Goal: Task Accomplishment & Management: Complete application form

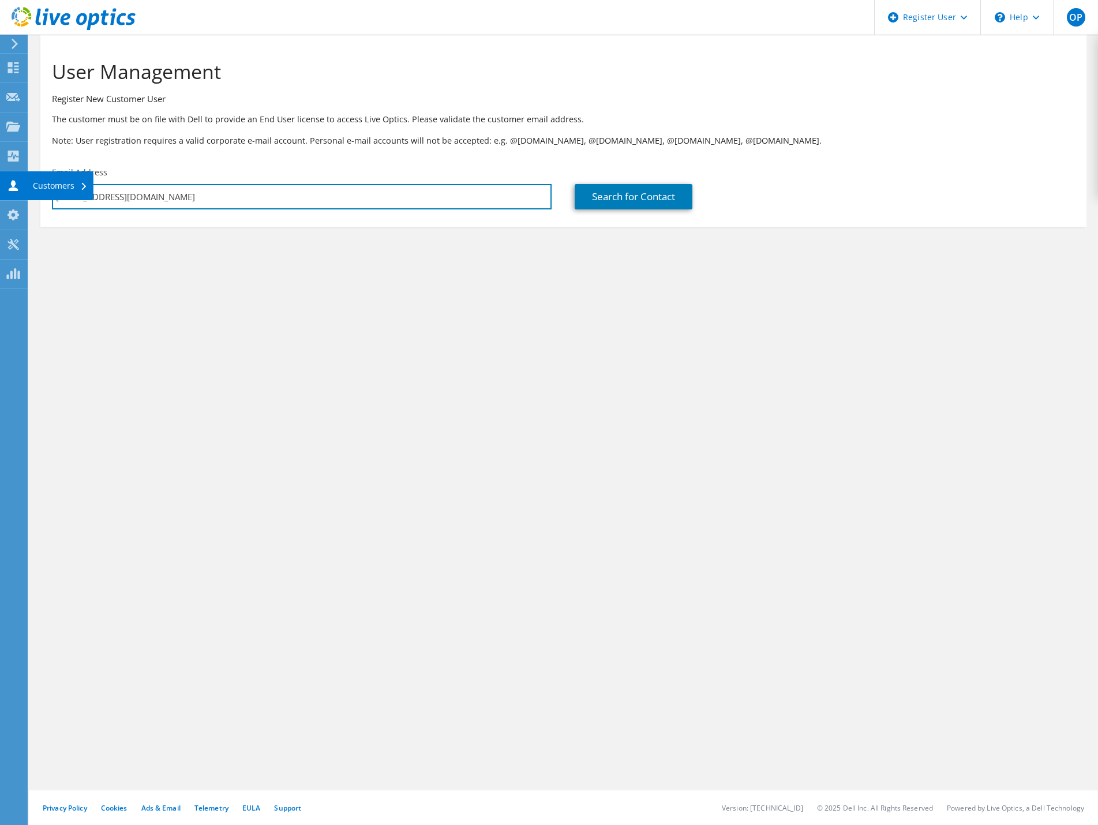
drag, startPoint x: 162, startPoint y: 200, endPoint x: -1, endPoint y: 196, distance: 162.7
click at [0, 196] on html "OP Dell User Orlando Pichardo Orlando.Pichardo@dell.com Dell My Profile Log Out…" at bounding box center [549, 412] width 1098 height 825
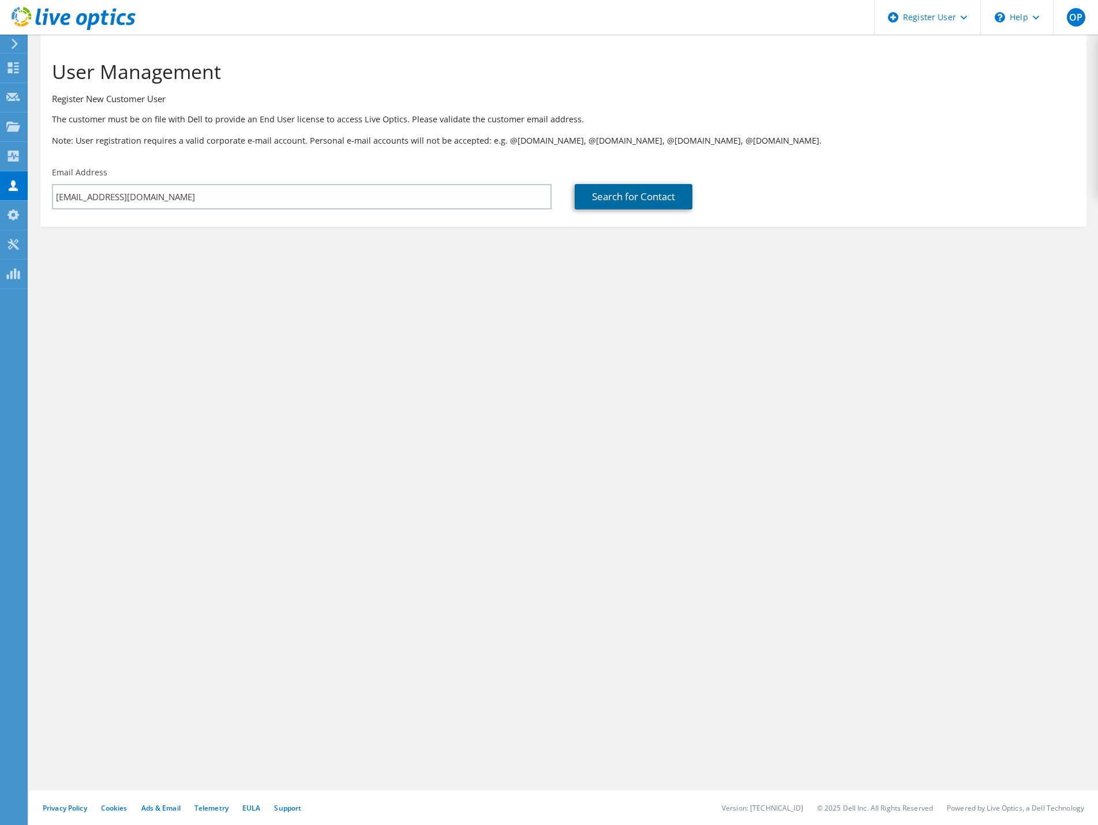
click at [614, 200] on link "Search for Contact" at bounding box center [634, 196] width 118 height 25
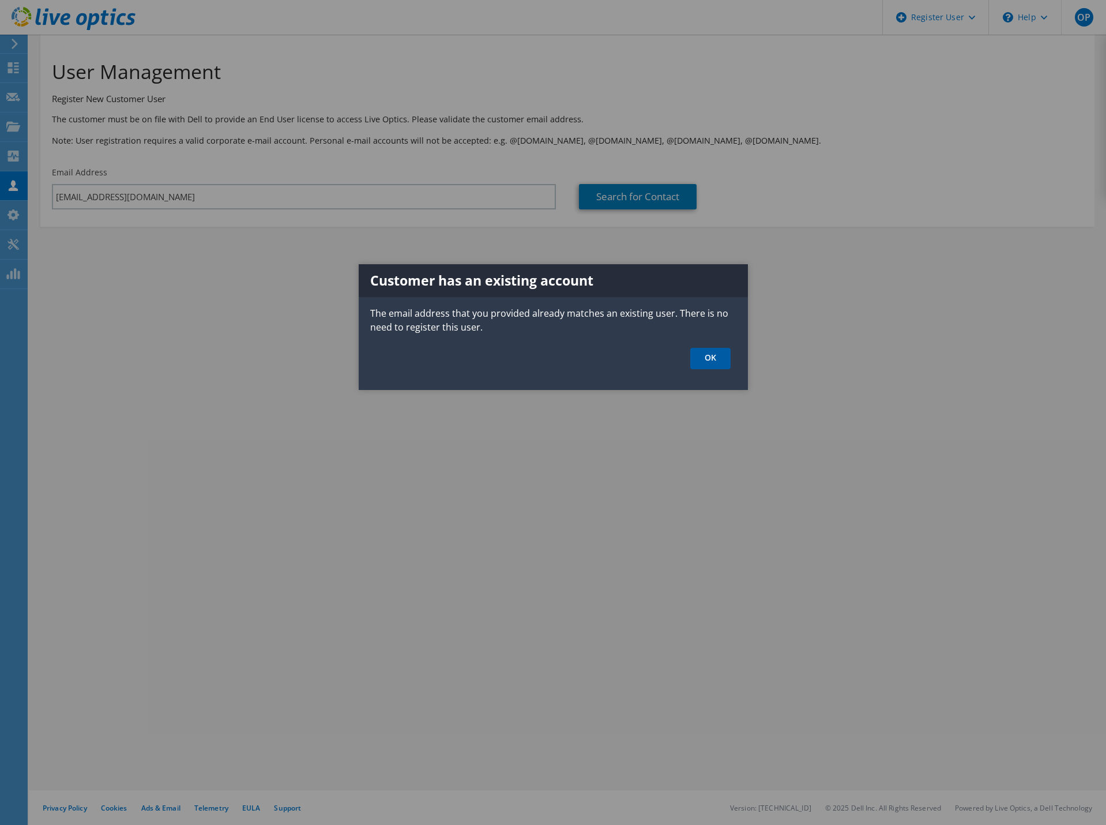
click at [711, 367] on link "OK" at bounding box center [710, 358] width 40 height 21
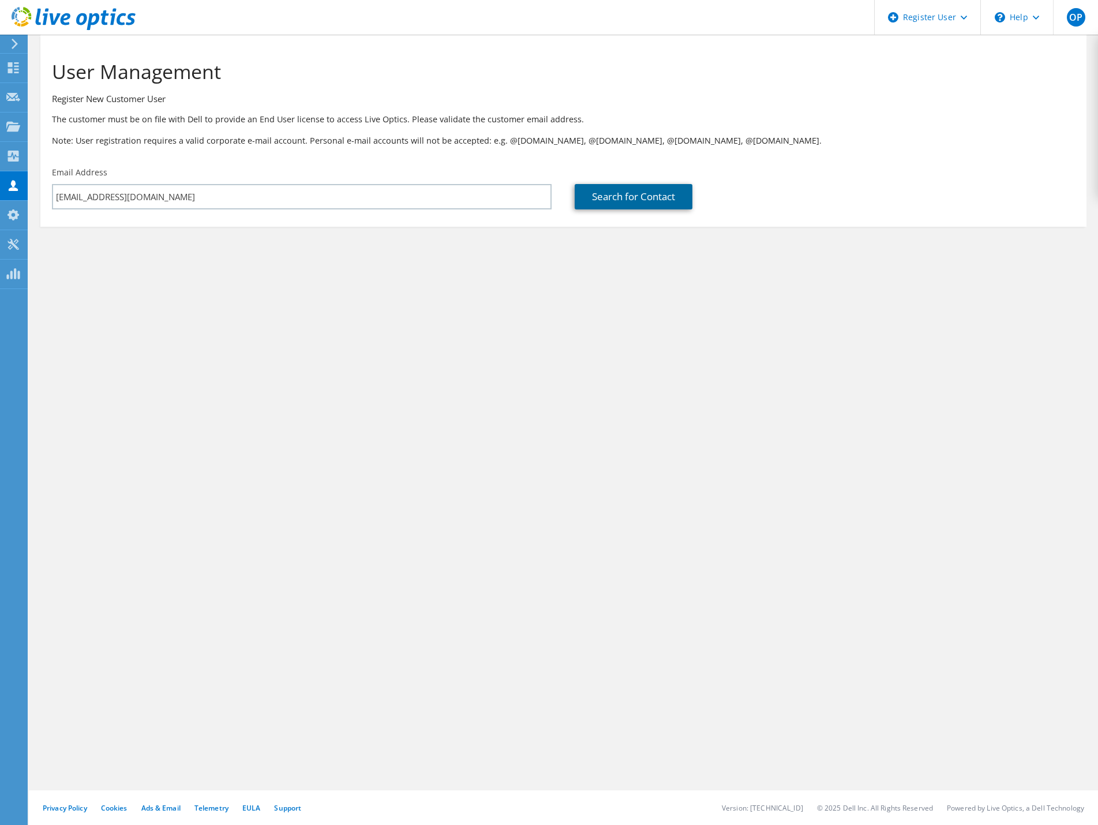
click at [603, 196] on link "Search for Contact" at bounding box center [634, 196] width 118 height 25
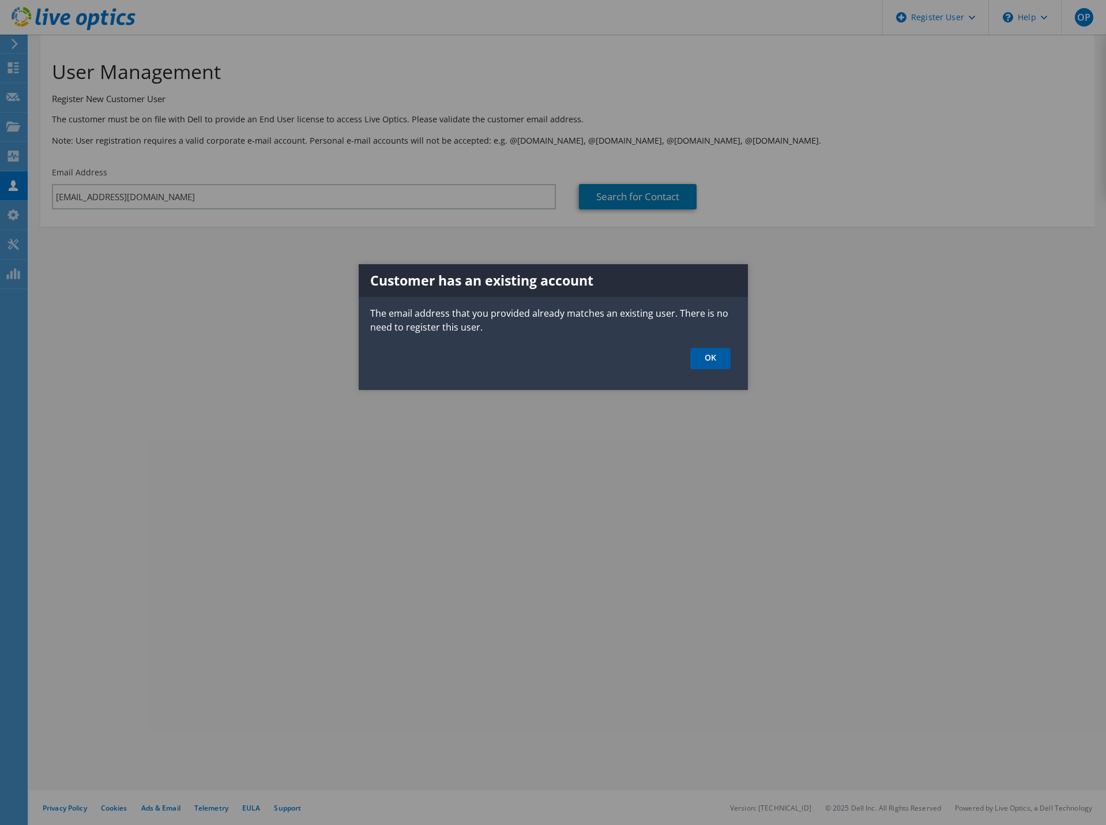
click at [718, 358] on link "OK" at bounding box center [710, 358] width 40 height 21
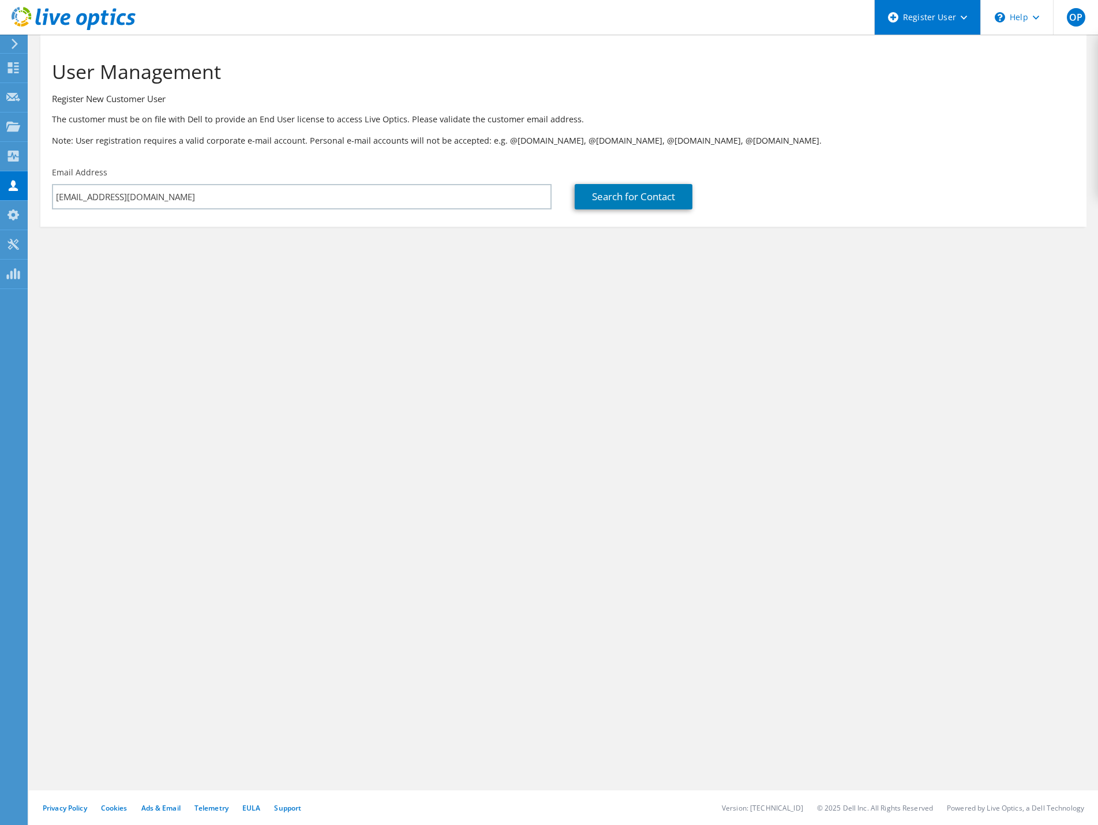
click at [936, 15] on div "Register User" at bounding box center [927, 17] width 106 height 35
click at [933, 59] on link "Register New Partner User" at bounding box center [938, 49] width 129 height 28
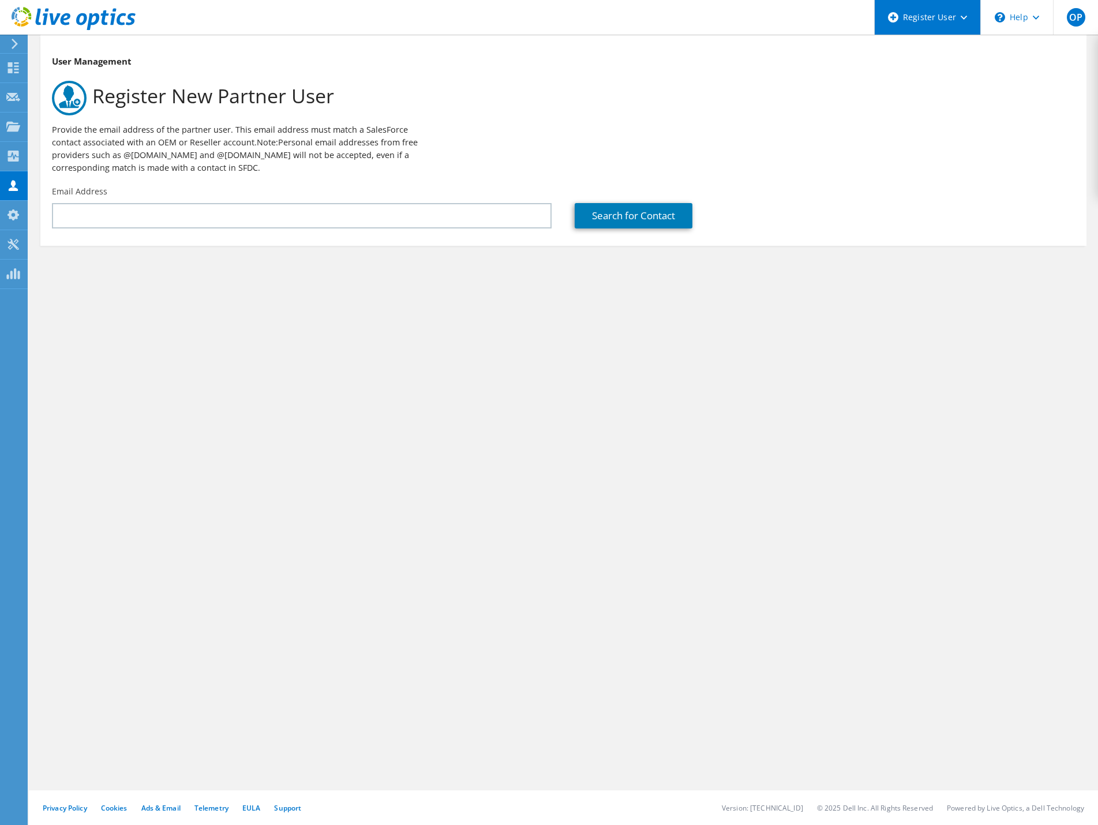
click at [916, 18] on div "Register User" at bounding box center [927, 17] width 106 height 35
click at [913, 72] on link "Register New User" at bounding box center [938, 78] width 129 height 28
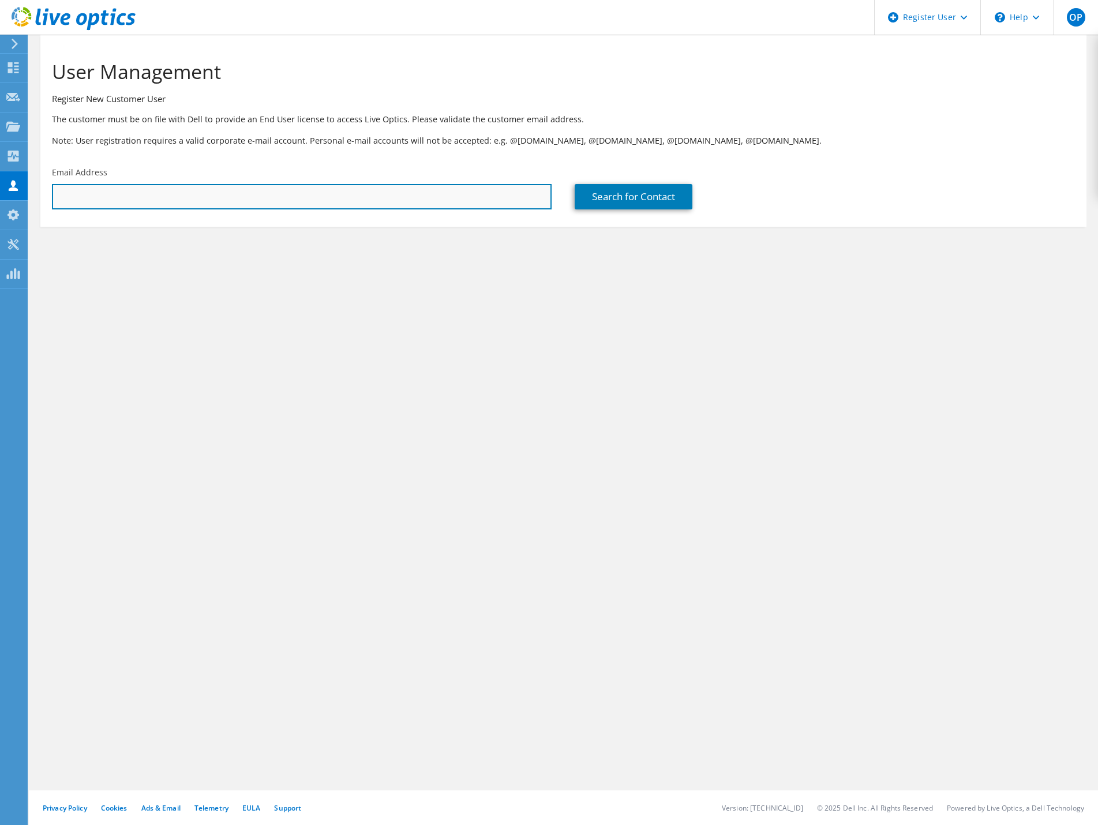
paste input "[EMAIL_ADDRESS][DOMAIN_NAME]"
type input "[EMAIL_ADDRESS][DOMAIN_NAME]"
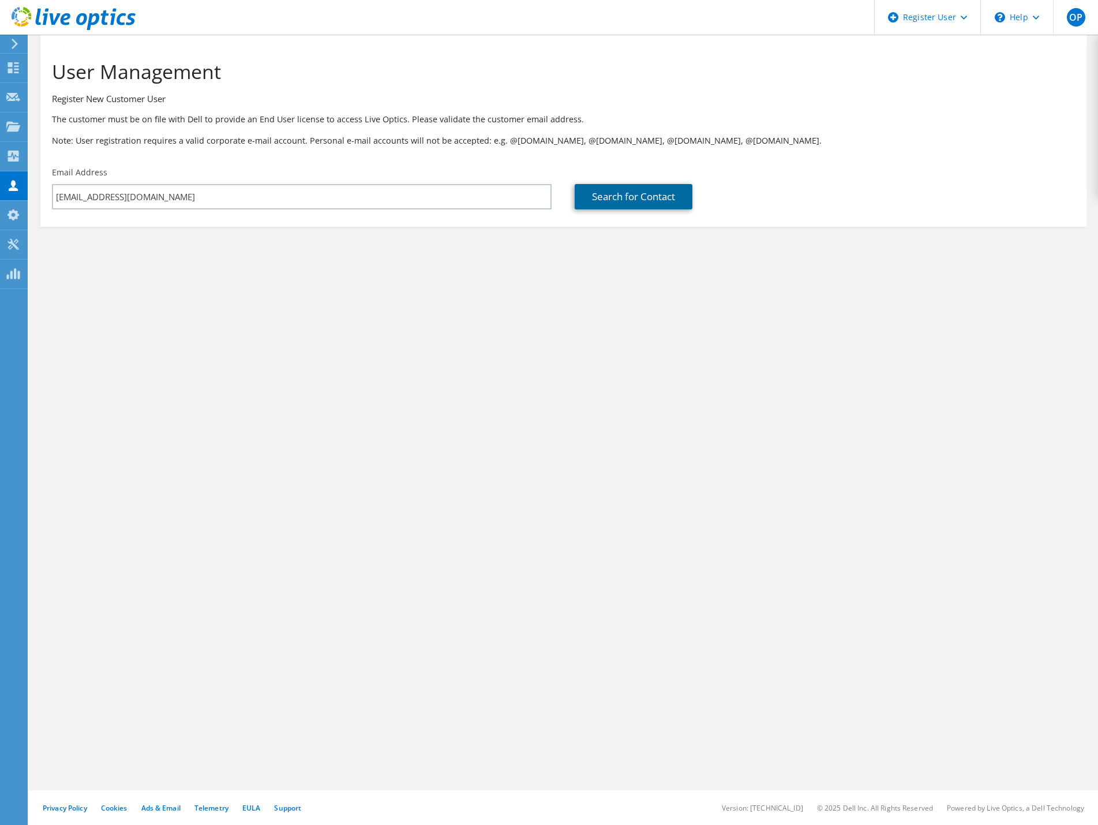
click at [651, 200] on link "Search for Contact" at bounding box center [634, 196] width 118 height 25
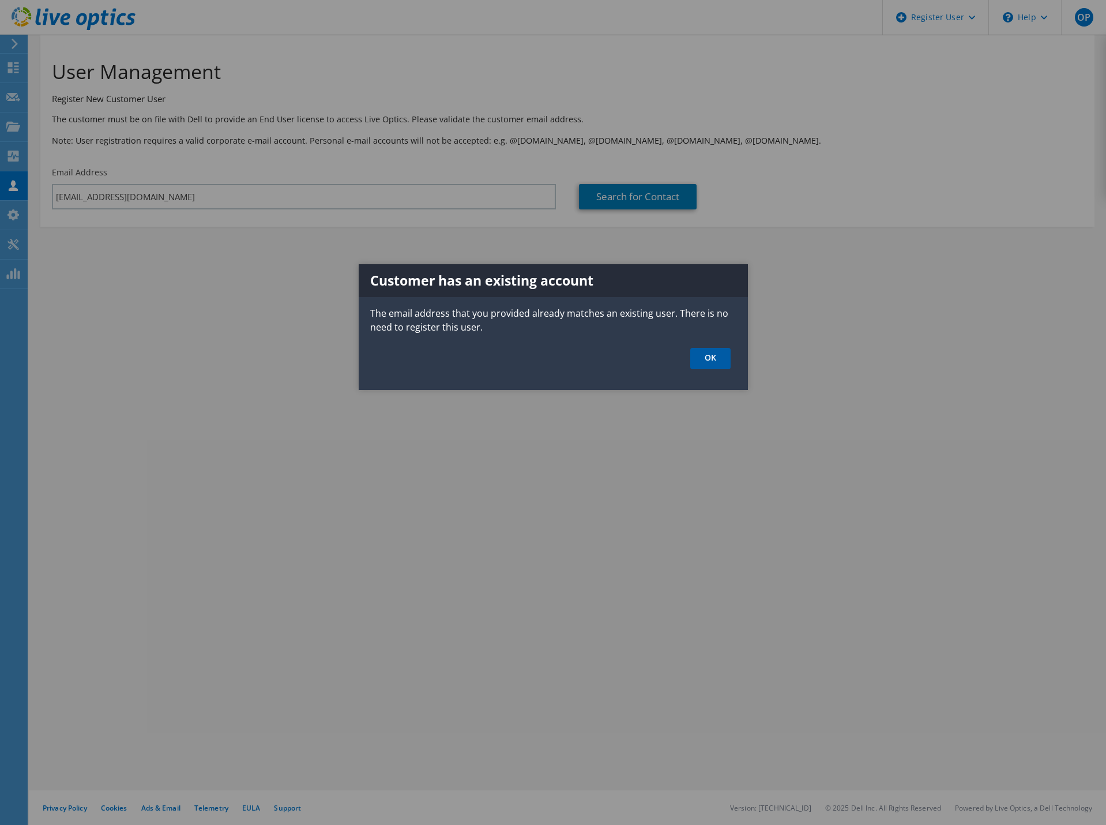
click at [707, 360] on link "OK" at bounding box center [710, 358] width 40 height 21
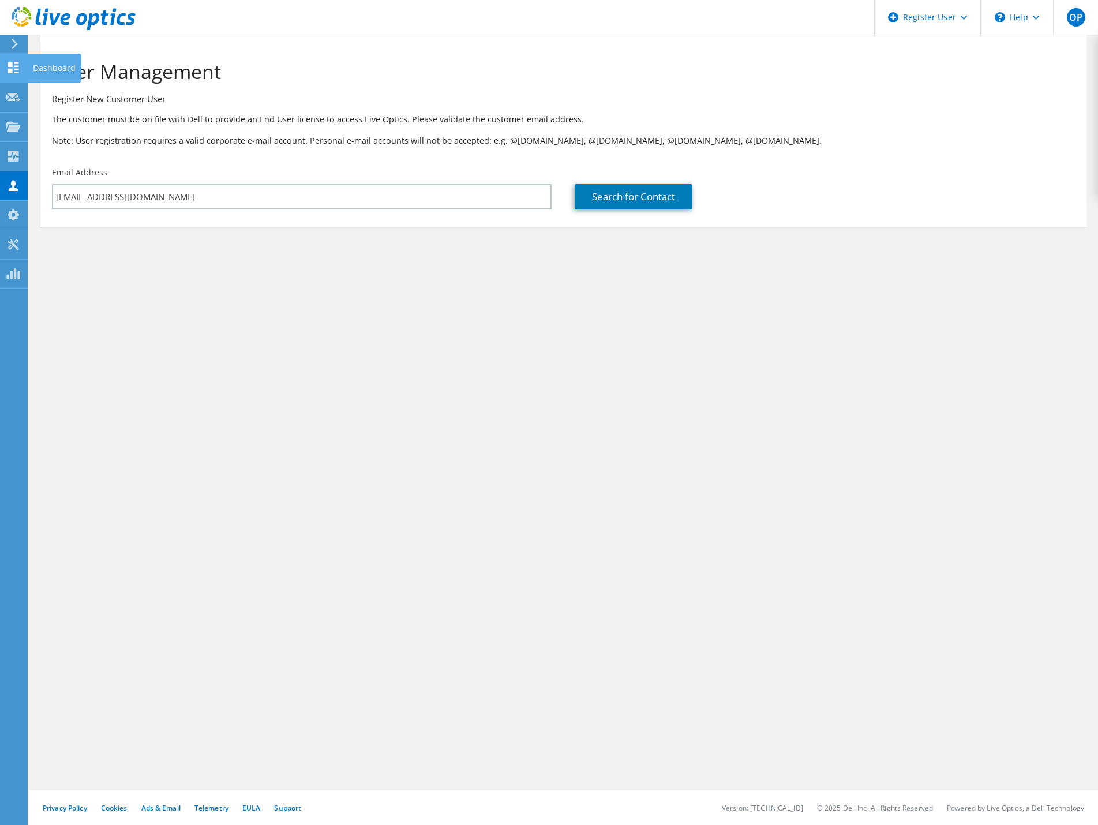
click at [52, 65] on div "Dashboard" at bounding box center [54, 68] width 54 height 29
